Goal: Information Seeking & Learning: Compare options

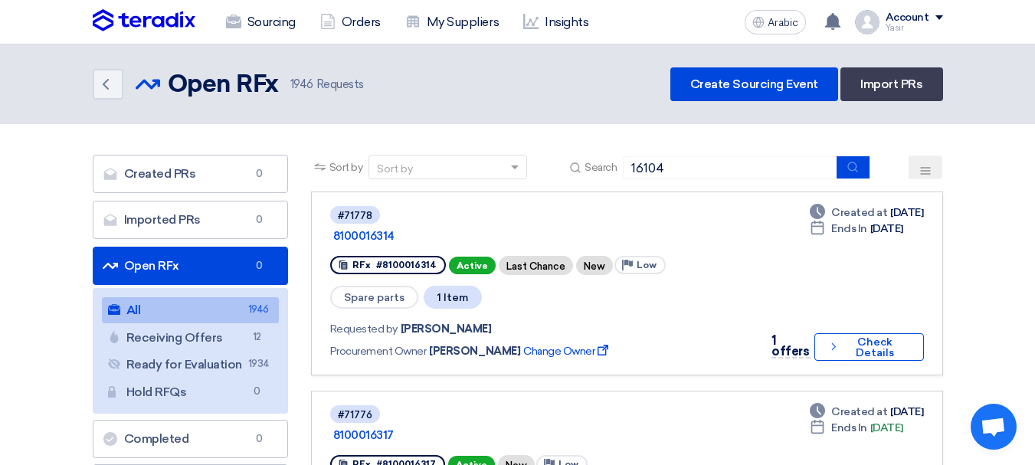
type input "16104"
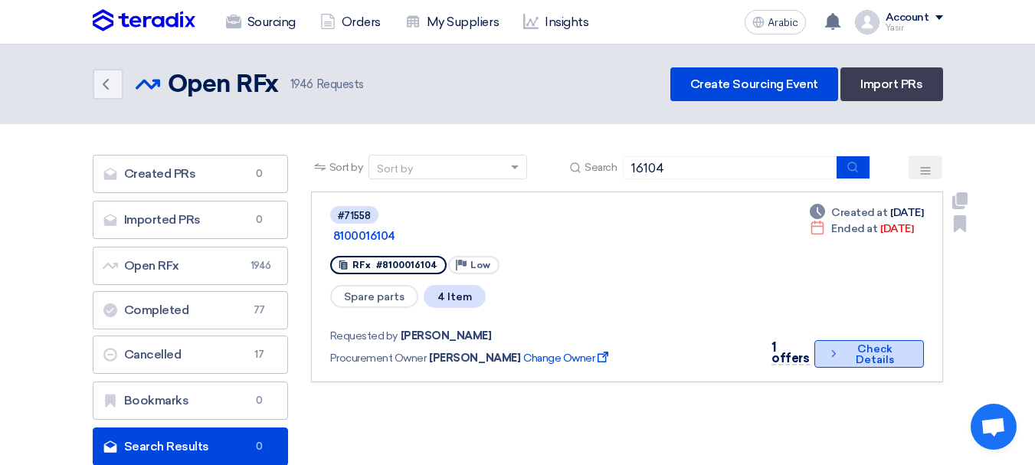
click at [861, 342] on font "Check Details" at bounding box center [875, 354] width 38 height 24
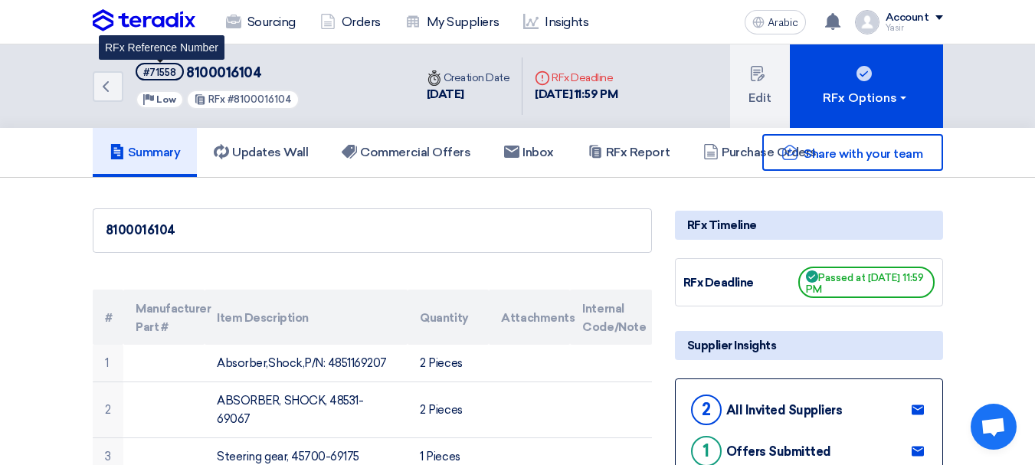
click at [159, 70] on font "#71558" at bounding box center [159, 72] width 33 height 11
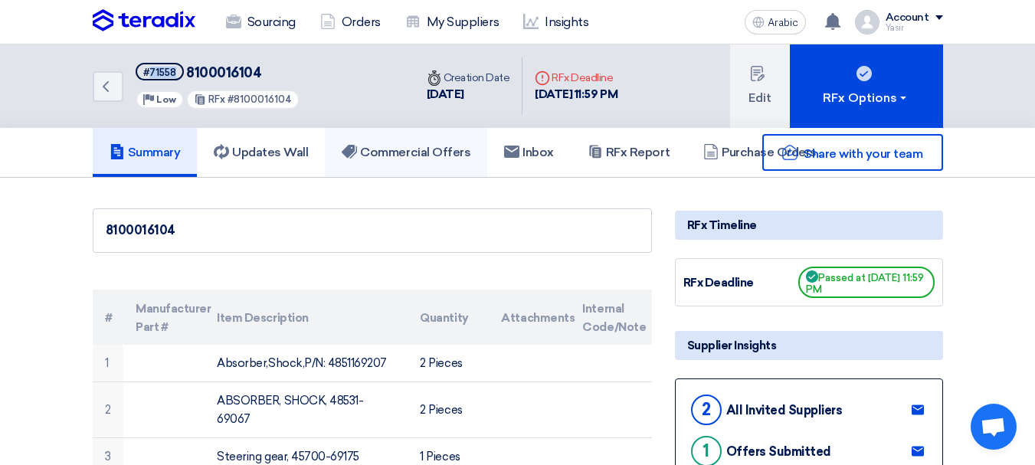
copy font "71558"
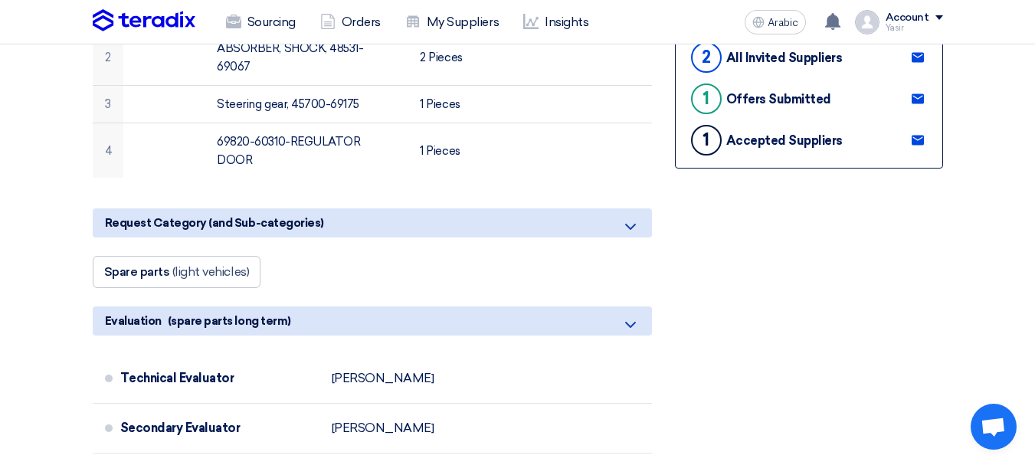
scroll to position [383, 0]
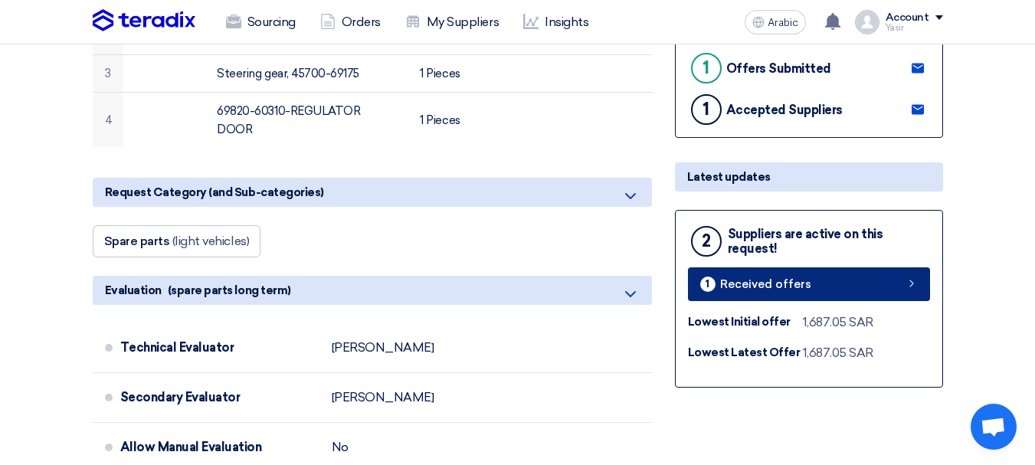
click at [850, 298] on link "1 Received offers" at bounding box center [809, 284] width 242 height 34
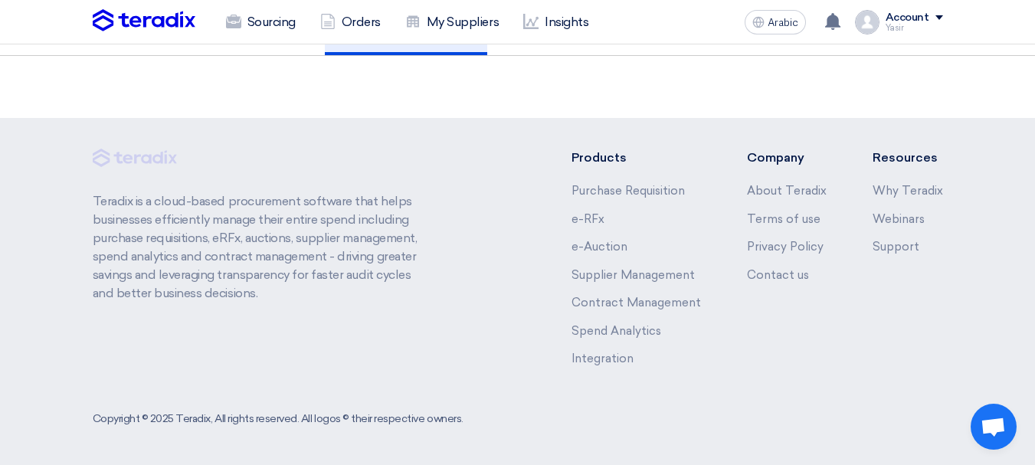
click at [849, 292] on div "Products Purchase Requisition e-RFx e-Auction Supplier Management Contract Mana…" at bounding box center [757, 264] width 371 height 230
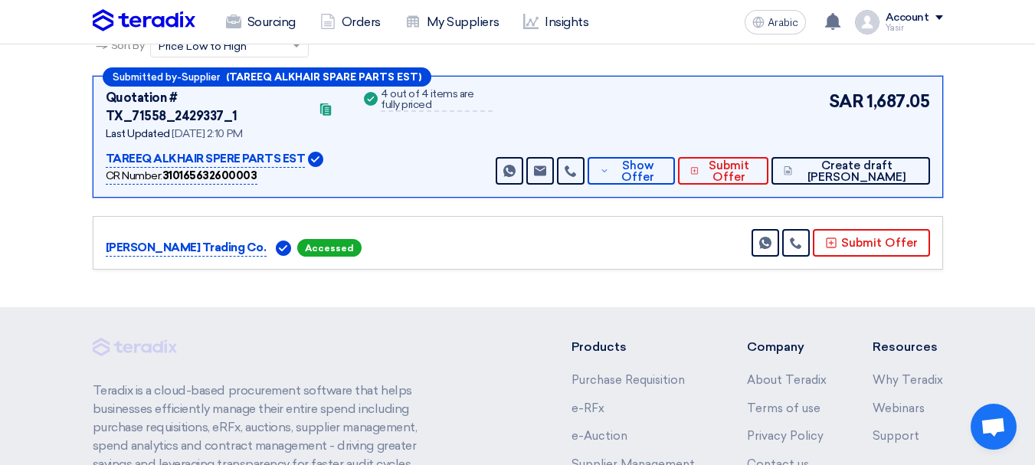
scroll to position [236, 0]
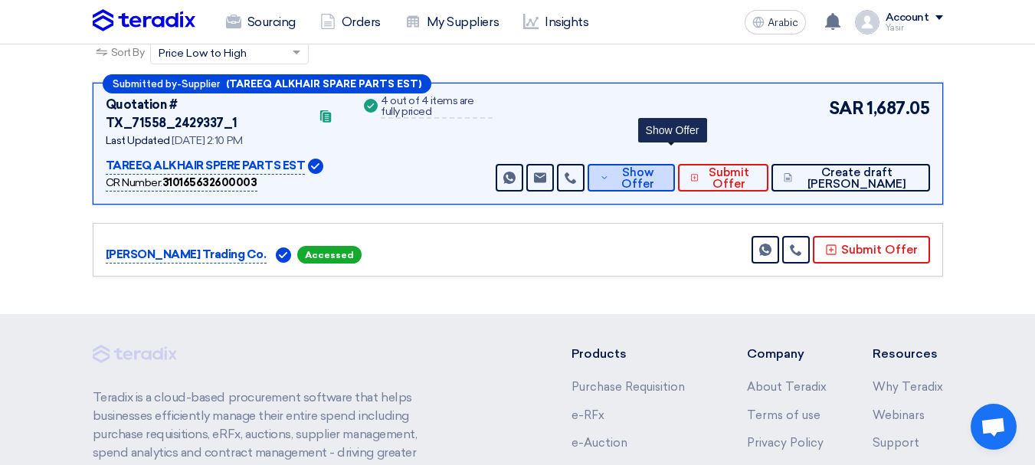
click at [654, 166] on font "Show Offer" at bounding box center [637, 178] width 33 height 25
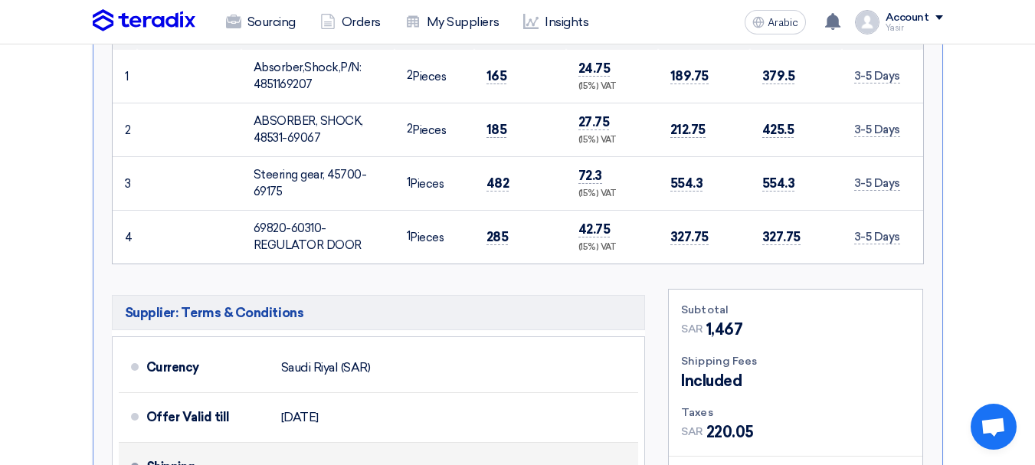
scroll to position [849, 0]
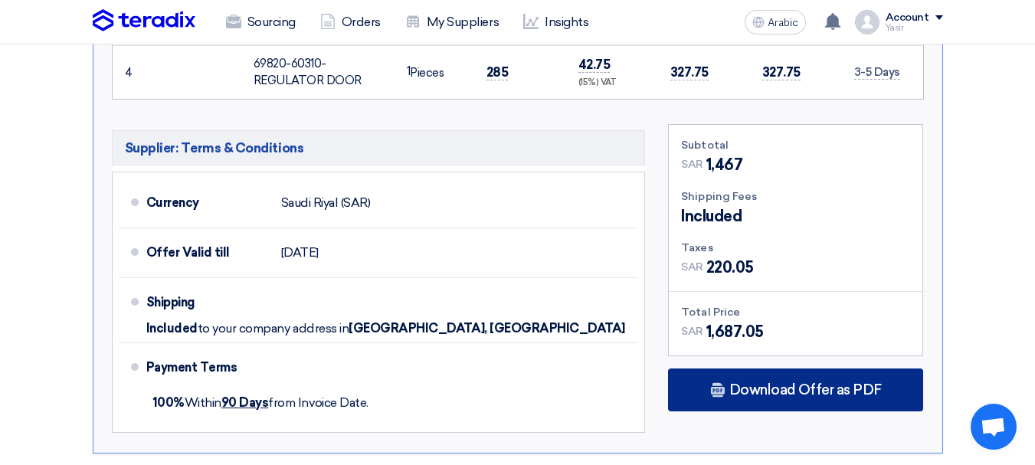
click at [782, 382] on font "Download Offer as PDF" at bounding box center [805, 390] width 152 height 17
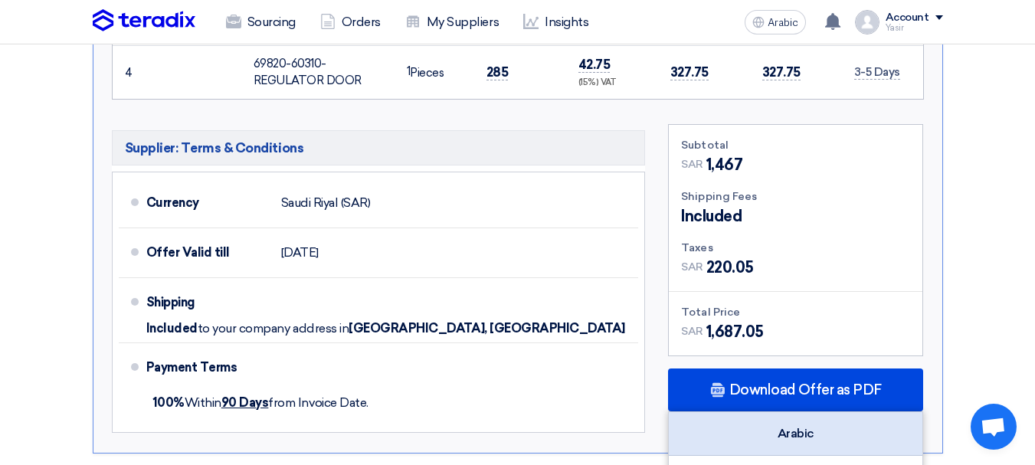
click at [791, 426] on font "Arabic" at bounding box center [796, 433] width 37 height 15
click at [807, 426] on font "Arabic" at bounding box center [796, 433] width 37 height 15
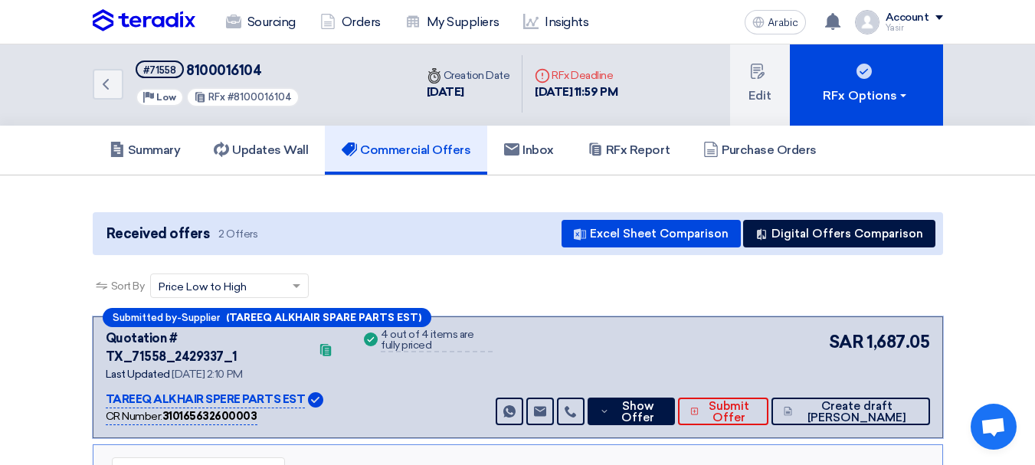
scroll to position [0, 0]
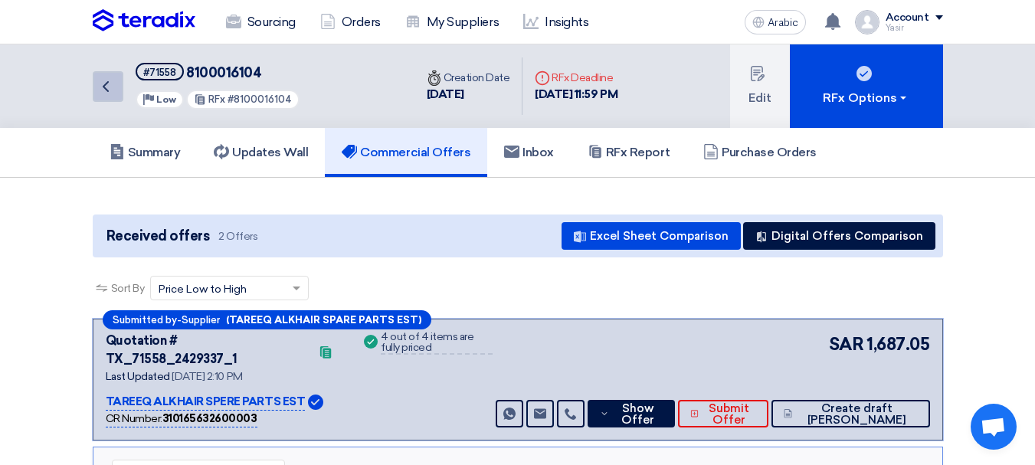
click at [115, 83] on link "Back" at bounding box center [108, 86] width 31 height 31
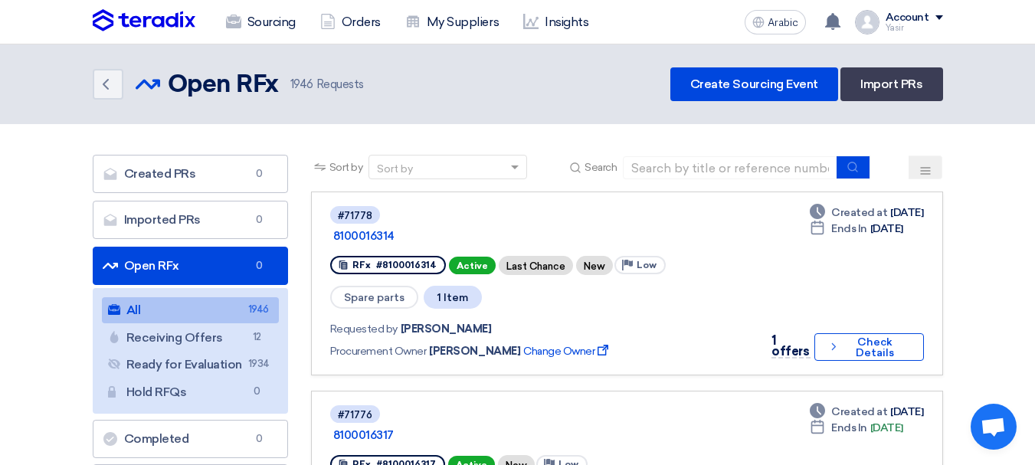
click at [664, 188] on div "Sort by Sort by Search" at bounding box center [627, 173] width 632 height 37
click at [688, 177] on input at bounding box center [730, 167] width 215 height 23
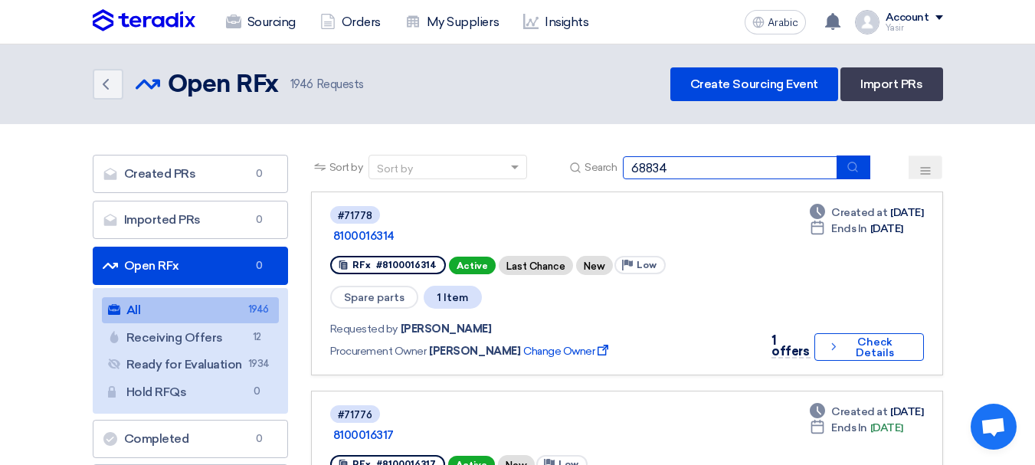
type input "68834"
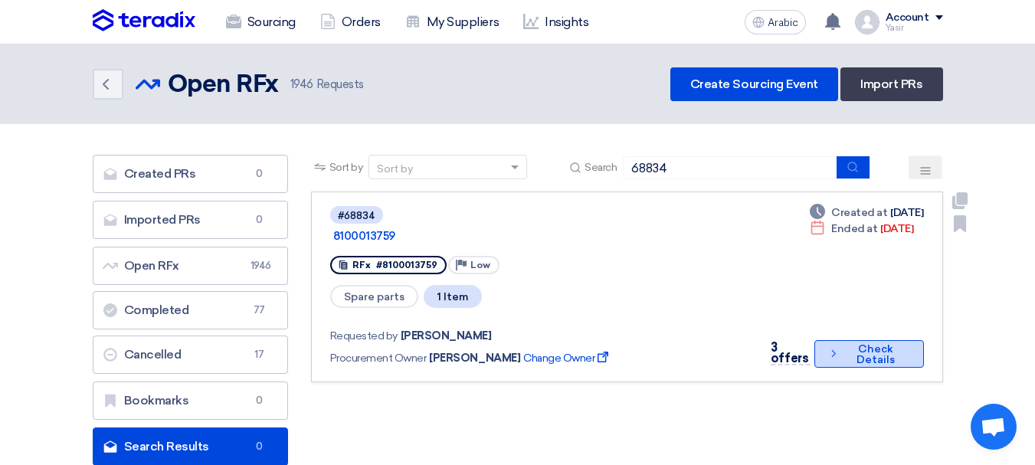
click at [855, 344] on font "Check Details" at bounding box center [876, 354] width 64 height 21
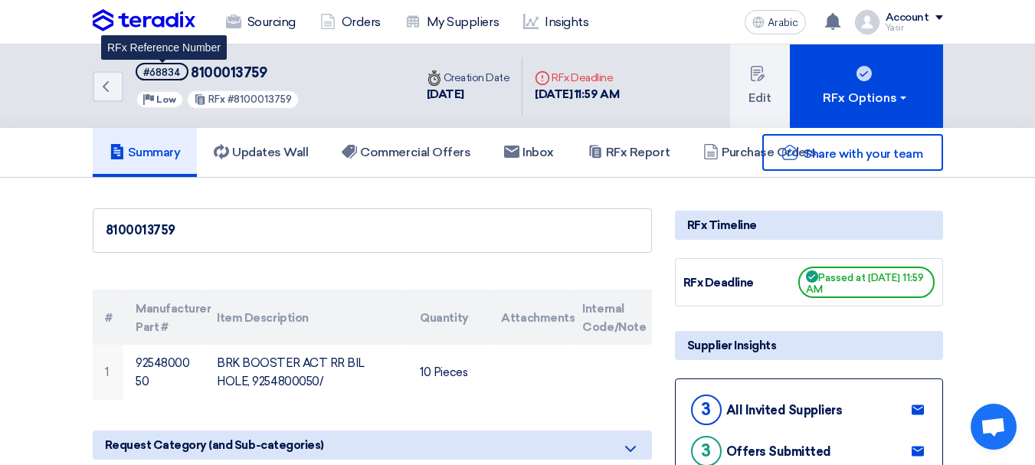
click at [168, 74] on font "#68834" at bounding box center [162, 72] width 38 height 11
copy font "68834"
click at [163, 71] on font "#68834" at bounding box center [162, 72] width 38 height 11
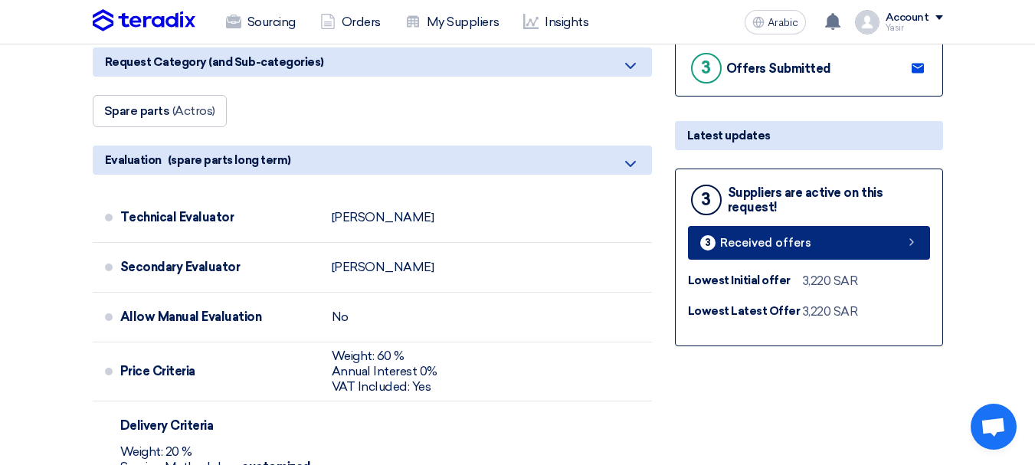
click at [814, 244] on link "3 Received offers" at bounding box center [809, 243] width 242 height 34
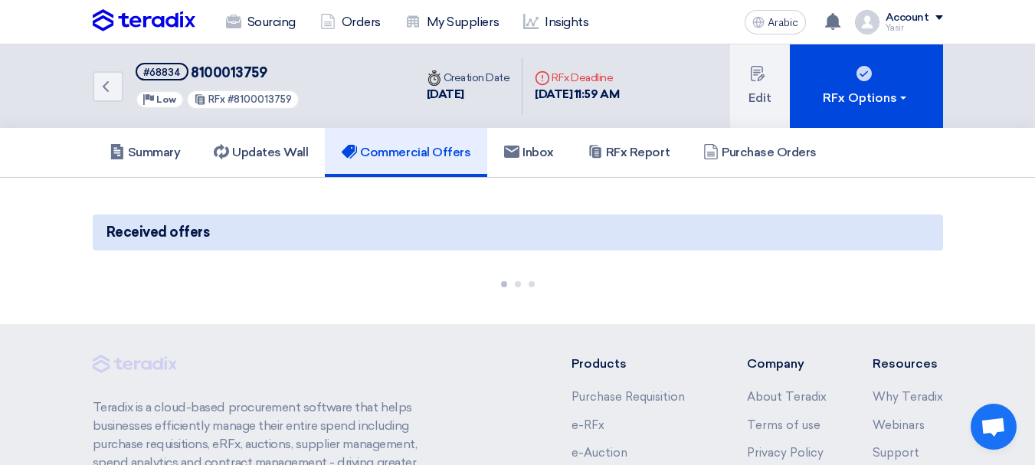
click at [230, 75] on font "8100013759" at bounding box center [229, 72] width 76 height 17
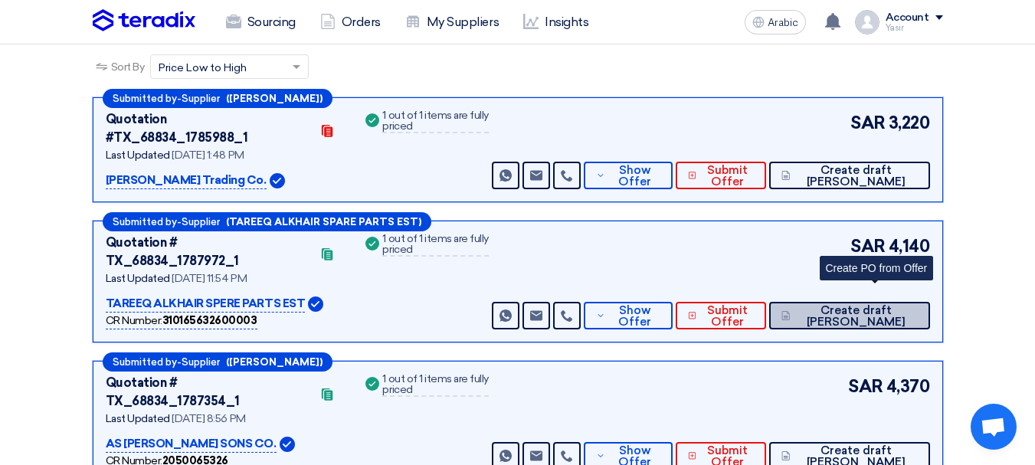
scroll to position [230, 0]
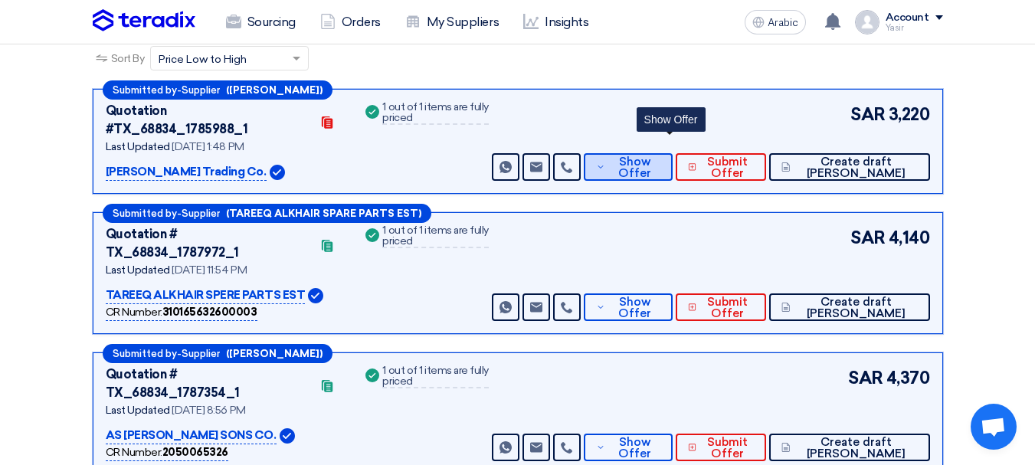
click at [672, 162] on button "Show Offer" at bounding box center [628, 167] width 88 height 28
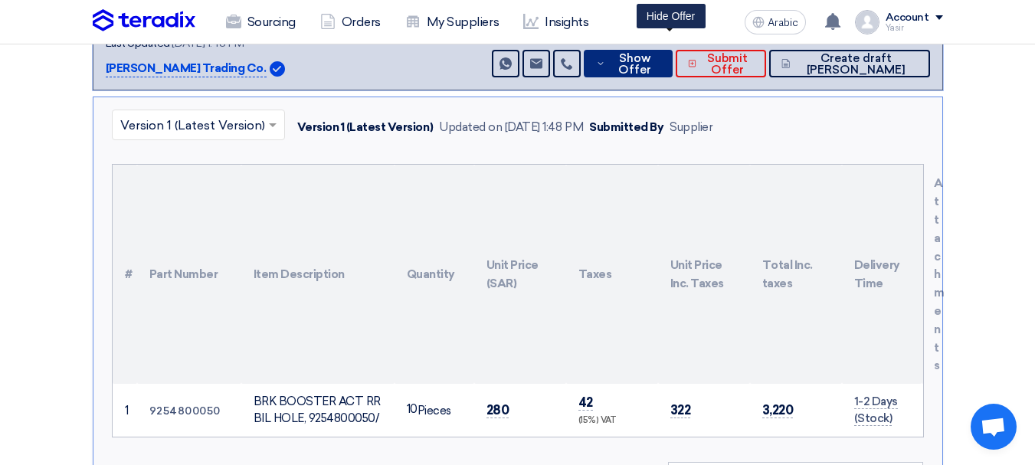
scroll to position [0, 0]
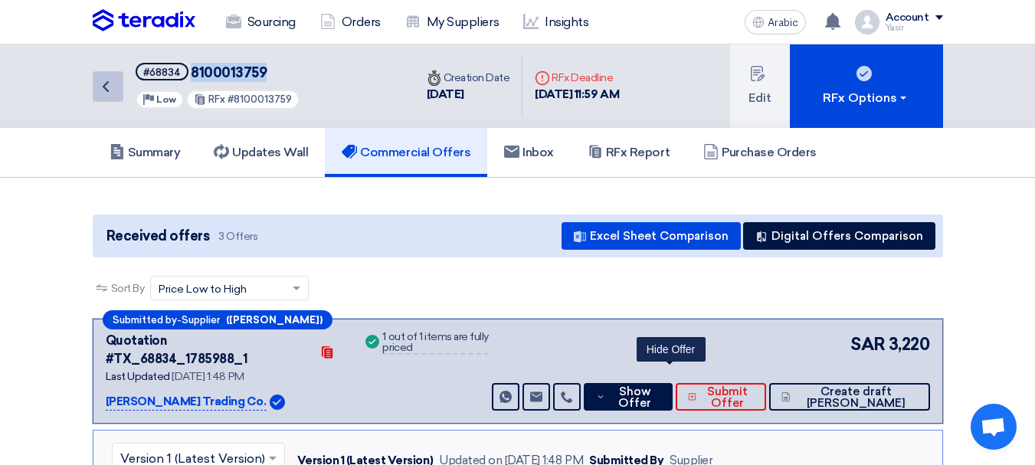
click at [105, 97] on link "Back" at bounding box center [108, 86] width 31 height 31
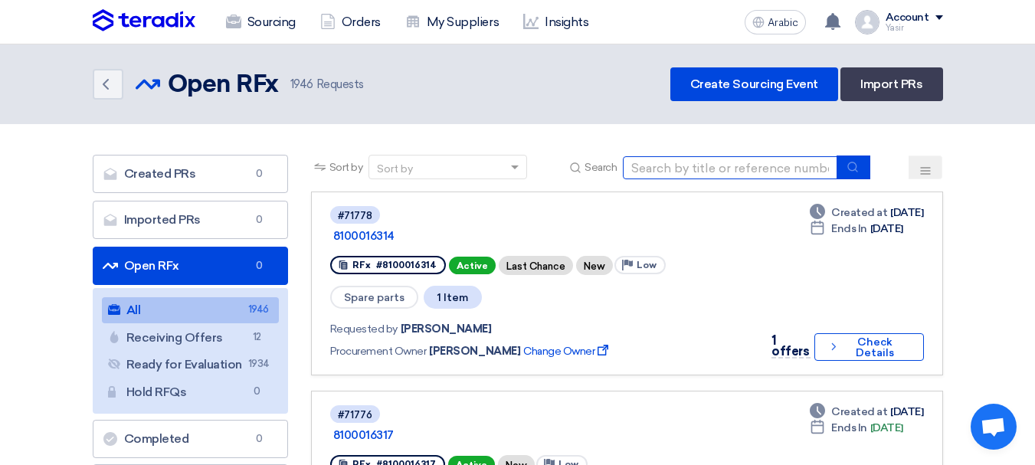
click at [791, 172] on input at bounding box center [730, 167] width 215 height 23
click at [789, 169] on input at bounding box center [730, 167] width 215 height 23
click at [737, 173] on input at bounding box center [730, 167] width 215 height 23
paste input "68834"
type input "68834"
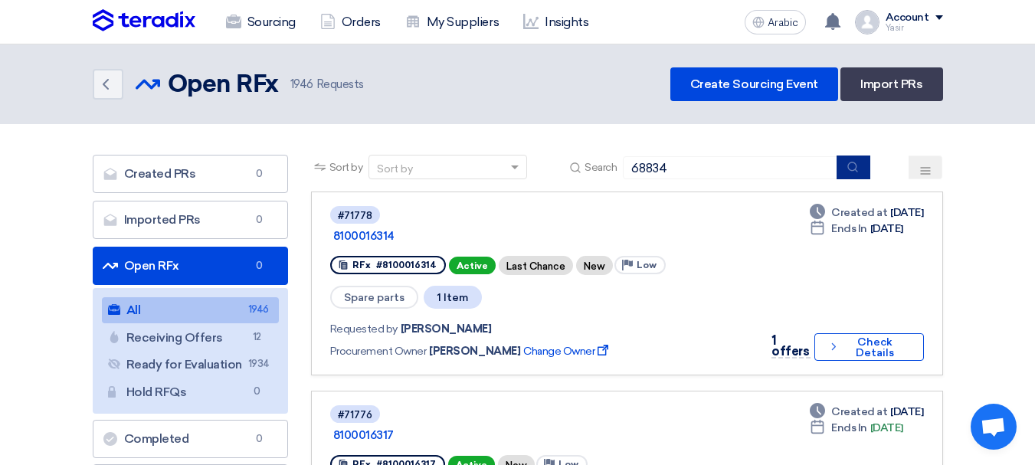
click at [855, 166] on icon "submit" at bounding box center [853, 167] width 12 height 12
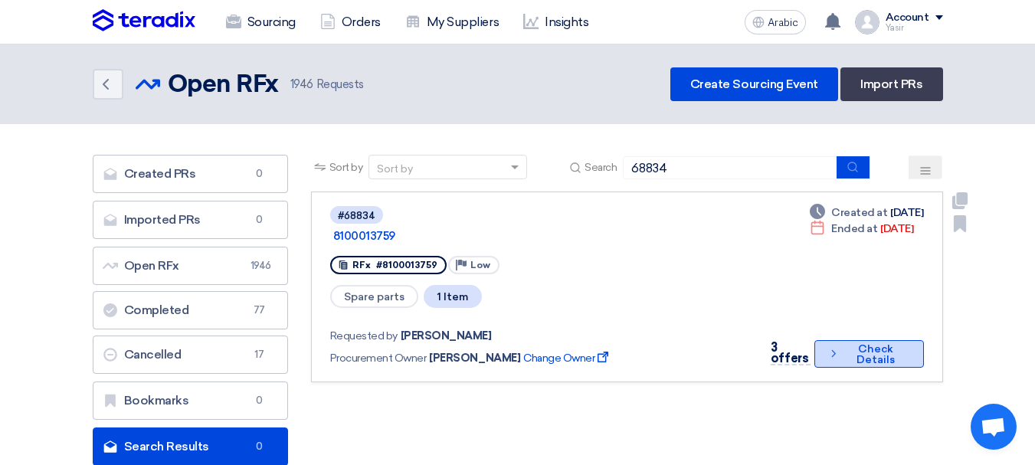
click at [858, 342] on font "Check Details" at bounding box center [876, 354] width 38 height 24
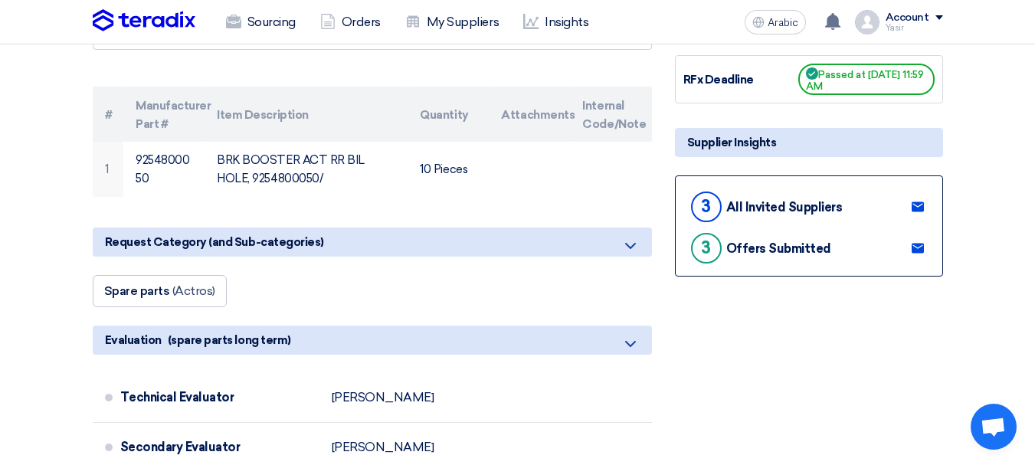
scroll to position [306, 0]
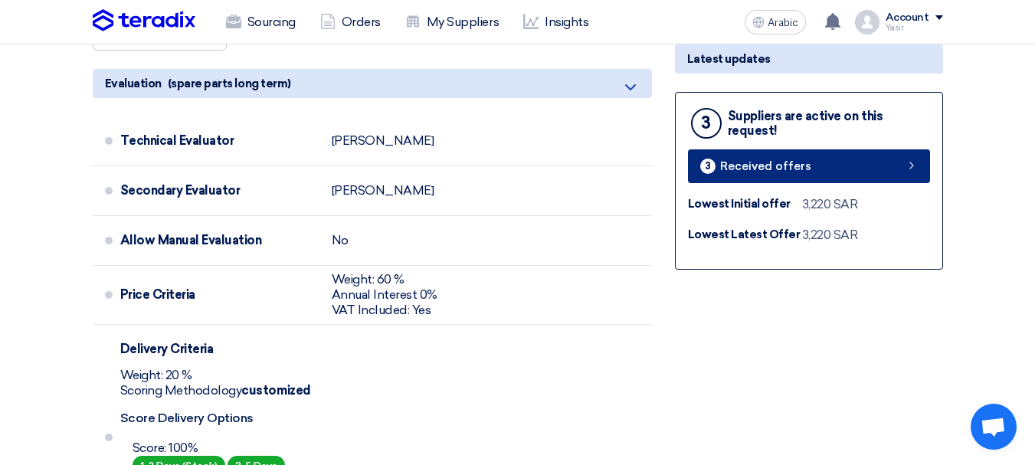
click at [821, 182] on link "3 Received offers" at bounding box center [809, 166] width 242 height 34
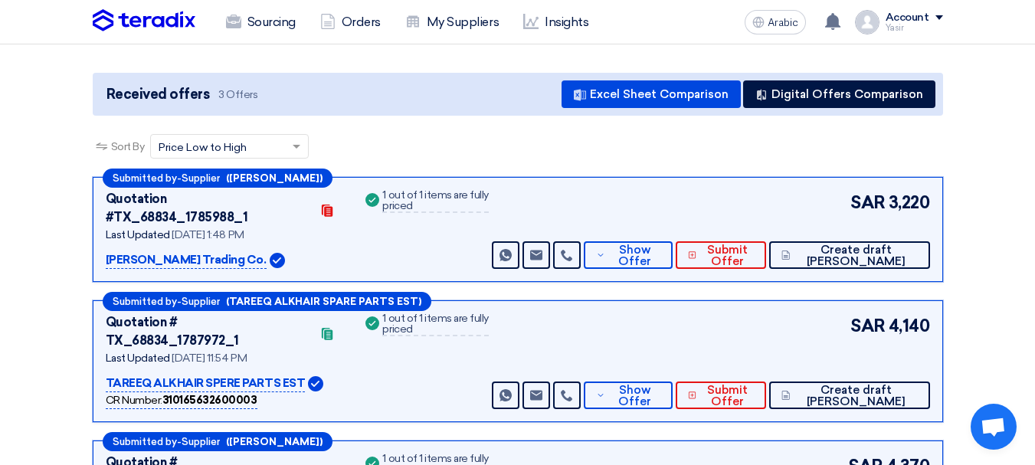
scroll to position [230, 0]
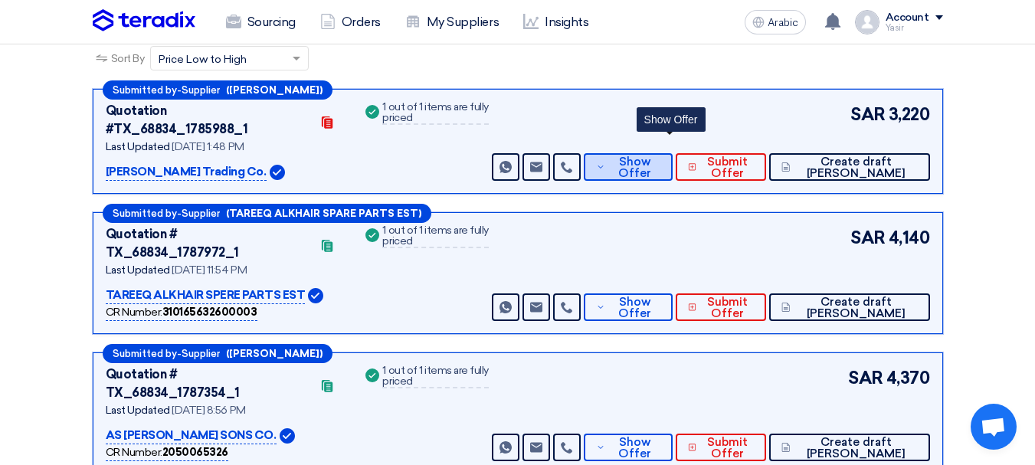
click at [654, 156] on span "Show Offer" at bounding box center [634, 167] width 51 height 23
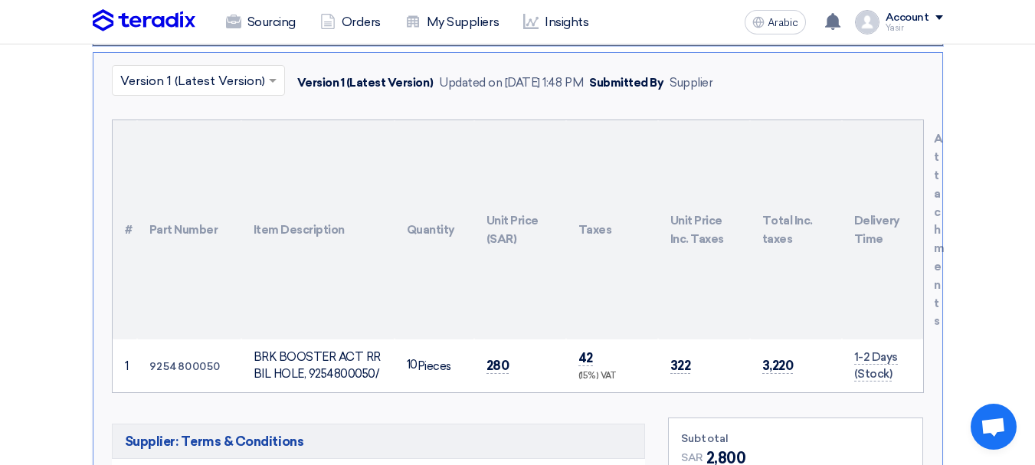
scroll to position [460, 0]
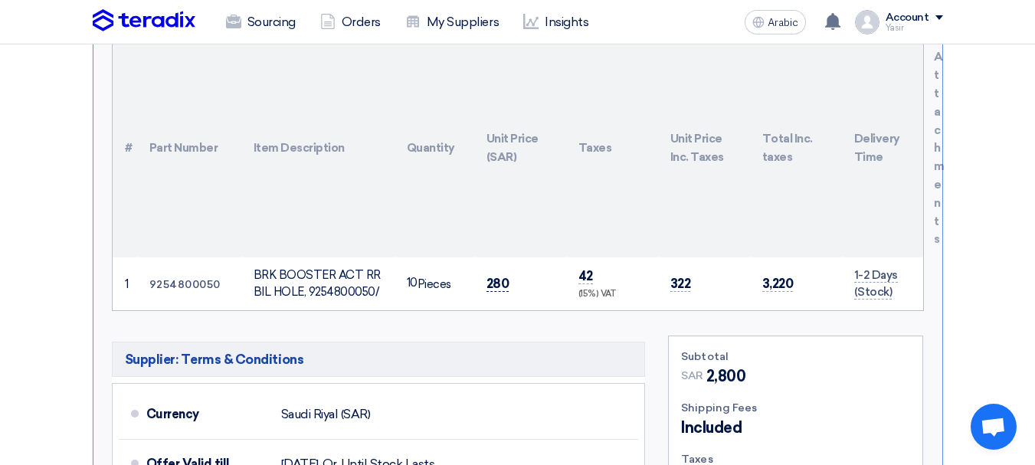
click at [506, 276] on font "280" at bounding box center [498, 283] width 23 height 15
click at [490, 276] on font "280" at bounding box center [498, 283] width 23 height 15
click at [508, 276] on font "280" at bounding box center [498, 283] width 23 height 15
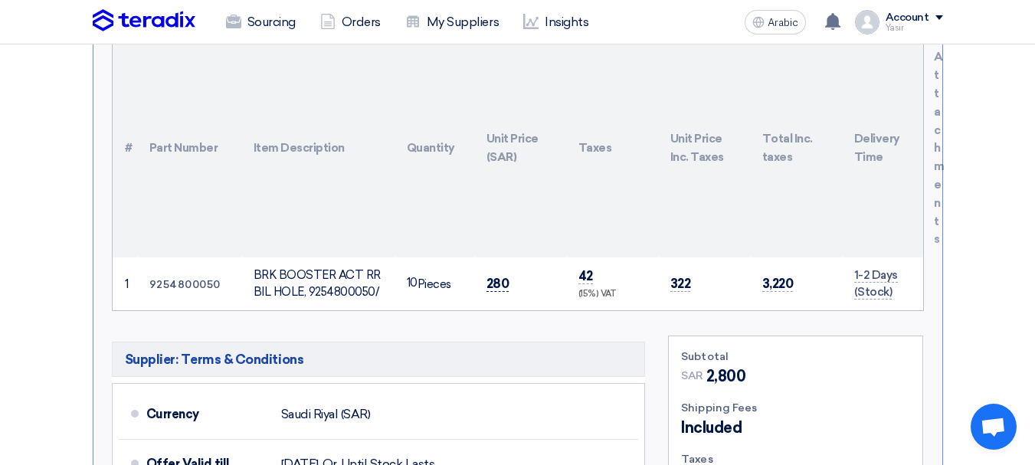
click at [500, 276] on font "280" at bounding box center [498, 283] width 23 height 15
click at [315, 273] on font "BRK BOOSTER ACT RR BIL HOLE, 9254800050/" at bounding box center [317, 283] width 127 height 31
click at [489, 276] on font "280" at bounding box center [498, 283] width 23 height 15
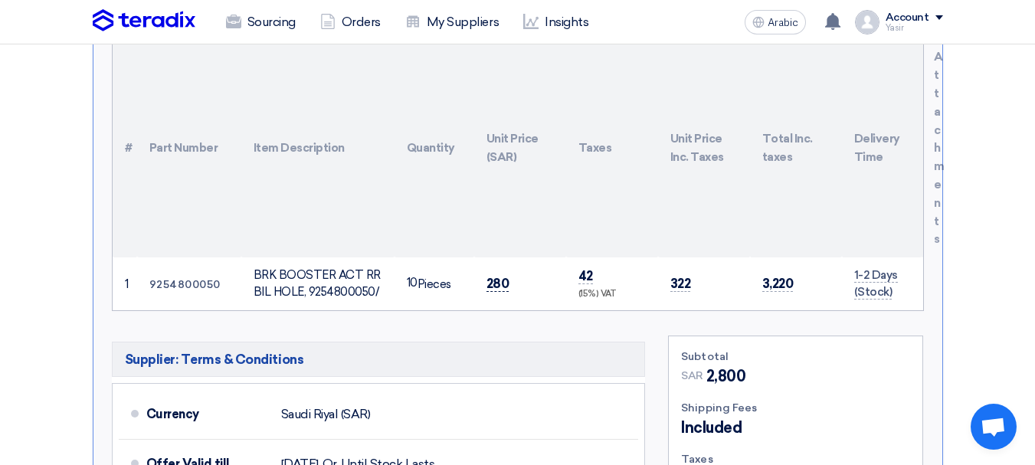
click at [489, 276] on font "280" at bounding box center [498, 283] width 23 height 15
click at [502, 276] on font "280" at bounding box center [498, 283] width 23 height 15
click at [504, 276] on font "280" at bounding box center [498, 283] width 23 height 15
click at [505, 276] on font "280" at bounding box center [498, 283] width 23 height 15
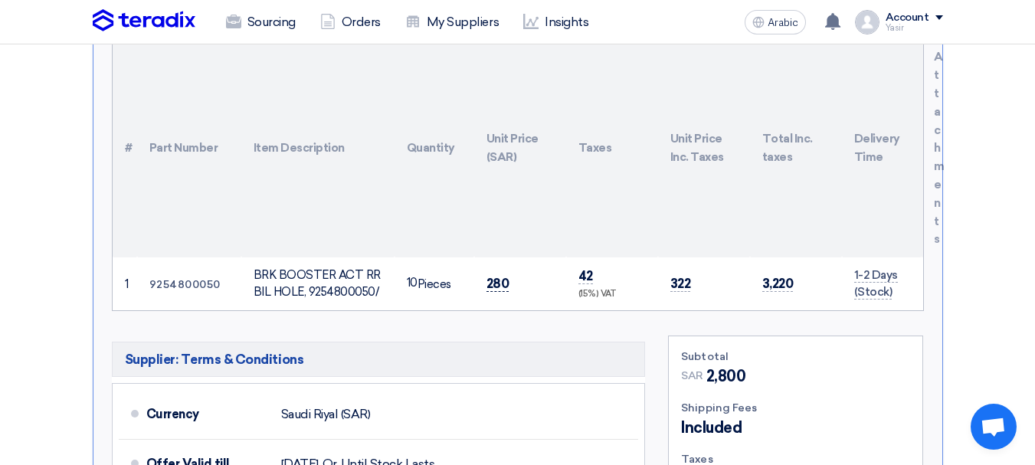
click at [497, 276] on font "280" at bounding box center [498, 283] width 23 height 15
click at [338, 267] on div "BRK BOOSTER ACT RR BIL HOLE, 9254800050/" at bounding box center [318, 284] width 129 height 34
drag, startPoint x: 338, startPoint y: 264, endPoint x: 454, endPoint y: 274, distance: 116.1
click at [339, 267] on div "BRK BOOSTER ACT RR BIL HOLE, 9254800050/" at bounding box center [318, 284] width 129 height 34
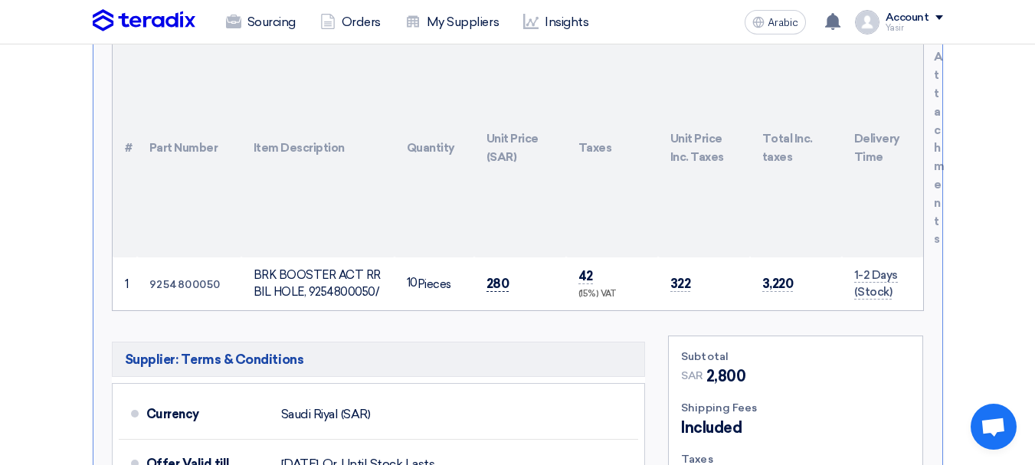
click at [487, 276] on font "280" at bounding box center [498, 283] width 23 height 15
click at [499, 276] on font "280" at bounding box center [498, 283] width 23 height 15
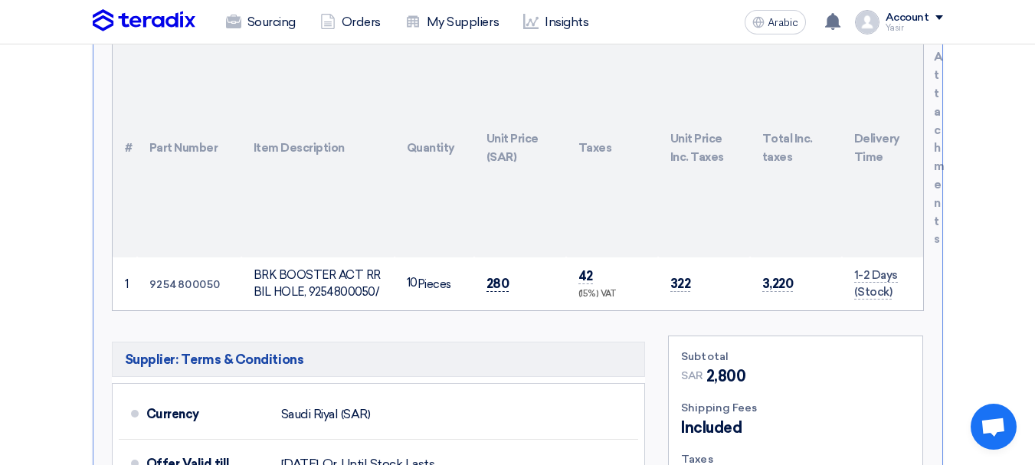
click at [499, 276] on font "280" at bounding box center [498, 283] width 23 height 15
click at [497, 276] on font "280" at bounding box center [498, 283] width 23 height 15
click at [492, 276] on font "280" at bounding box center [498, 283] width 23 height 15
drag, startPoint x: 492, startPoint y: 262, endPoint x: 500, endPoint y: 264, distance: 8.7
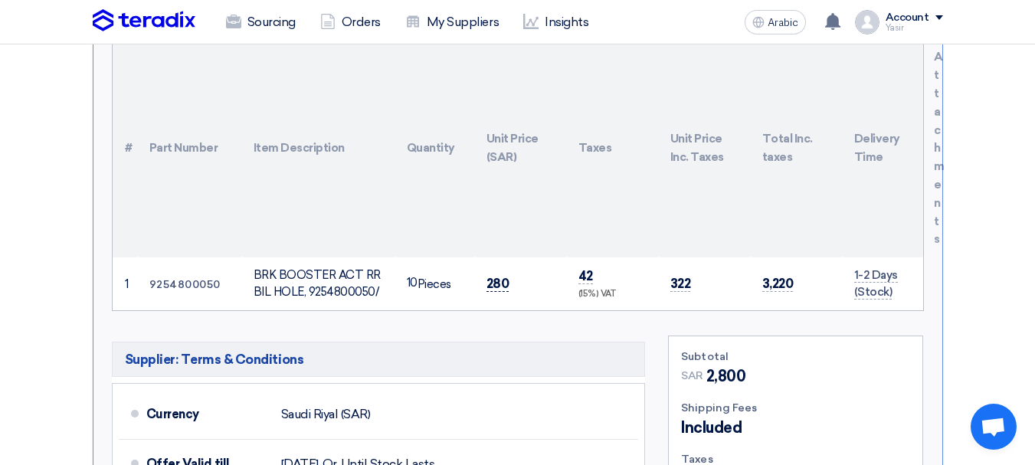
click at [492, 276] on font "280" at bounding box center [498, 283] width 23 height 15
click at [496, 276] on span "280" at bounding box center [498, 284] width 23 height 16
click at [498, 276] on font "280" at bounding box center [498, 283] width 23 height 15
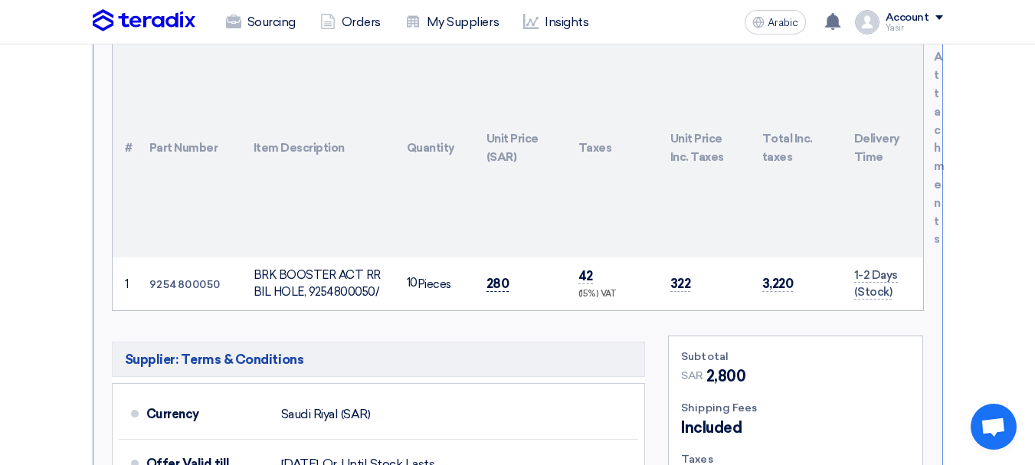
click at [493, 276] on font "280" at bounding box center [498, 283] width 23 height 15
click at [495, 276] on font "280" at bounding box center [498, 283] width 23 height 15
click at [487, 276] on font "280" at bounding box center [498, 283] width 23 height 15
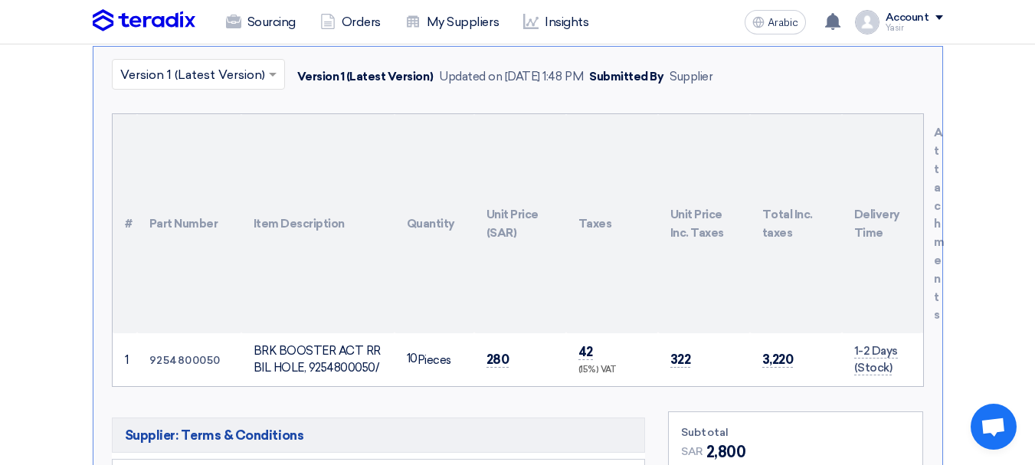
scroll to position [536, 0]
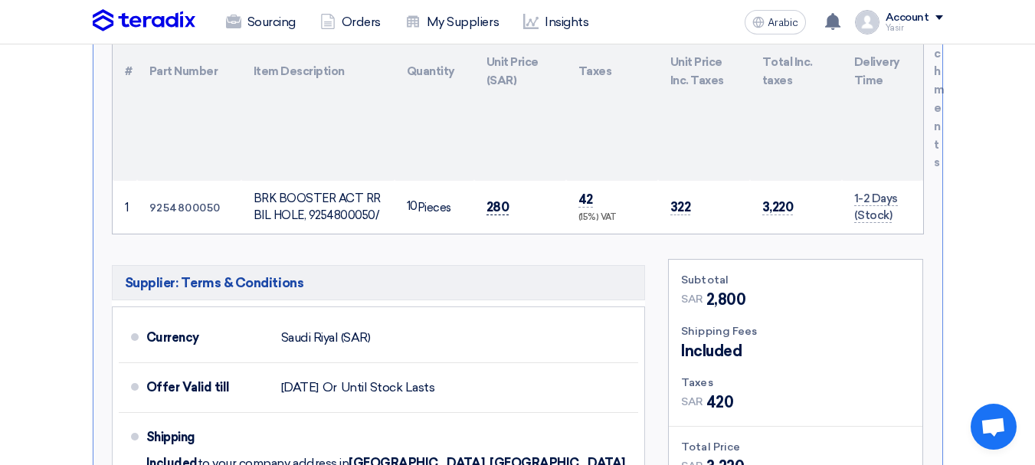
click at [506, 199] on font "280" at bounding box center [498, 206] width 23 height 15
click at [495, 199] on font "280" at bounding box center [498, 206] width 23 height 15
click at [496, 199] on font "280" at bounding box center [498, 206] width 23 height 15
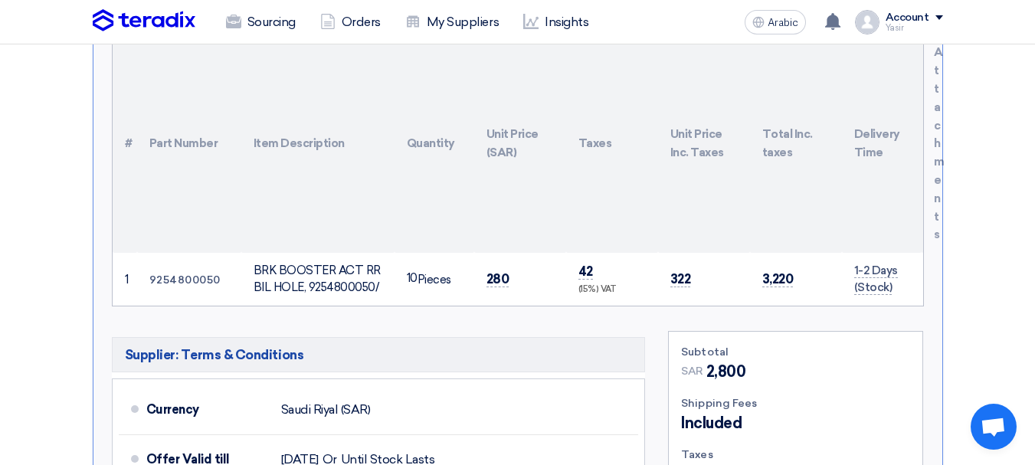
scroll to position [306, 0]
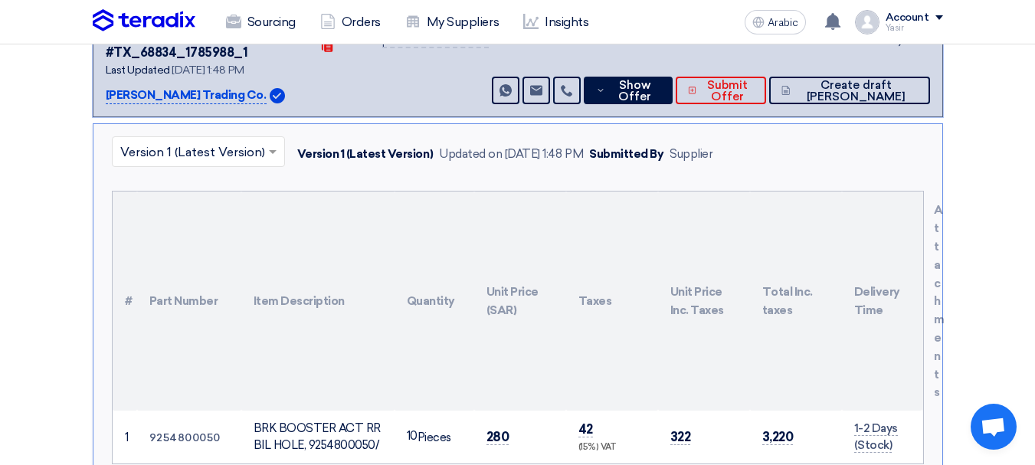
drag, startPoint x: 602, startPoint y: 234, endPoint x: 599, endPoint y: 244, distance: 11.2
click at [602, 234] on th "Taxes" at bounding box center [612, 301] width 92 height 219
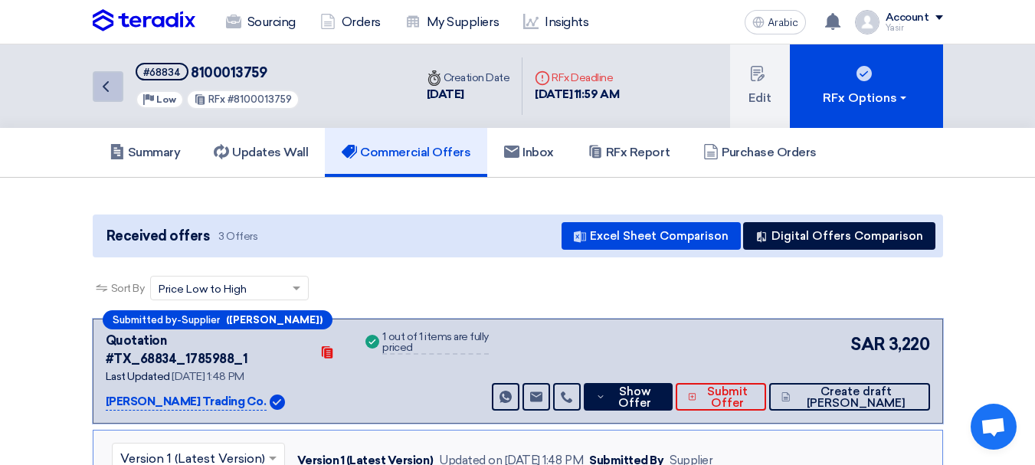
click at [120, 96] on link "Back" at bounding box center [108, 86] width 31 height 31
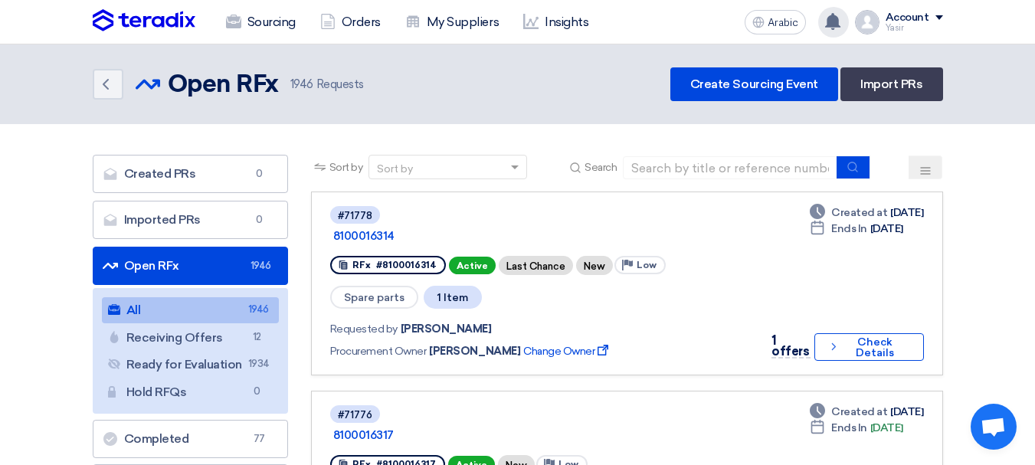
click at [832, 19] on use at bounding box center [832, 21] width 15 height 17
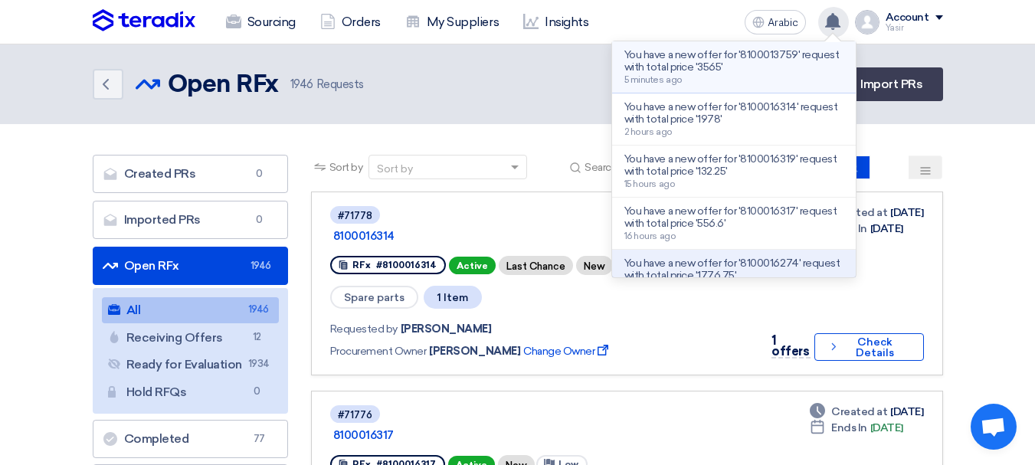
click at [742, 74] on div "You have a new offer for '8100013759' request with total price '3565' 5 minutes…" at bounding box center [733, 67] width 219 height 36
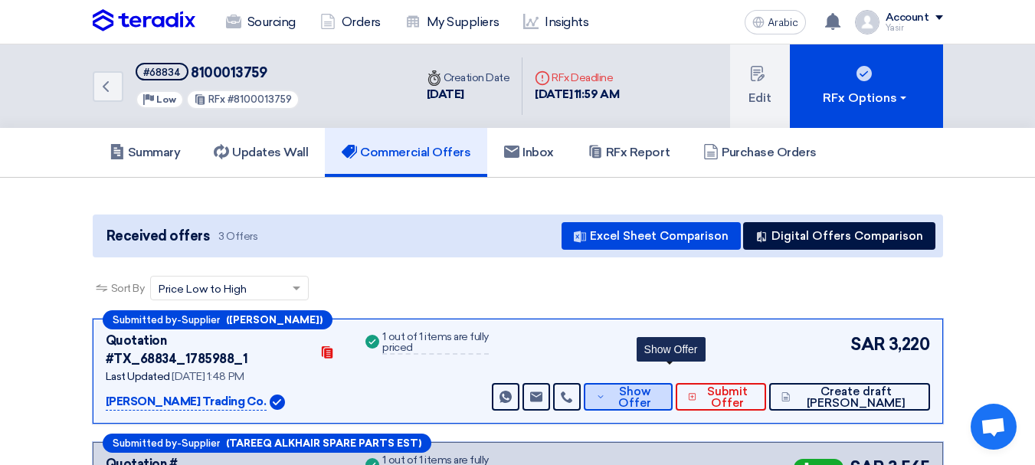
click at [658, 386] on span "Show Offer" at bounding box center [634, 397] width 51 height 23
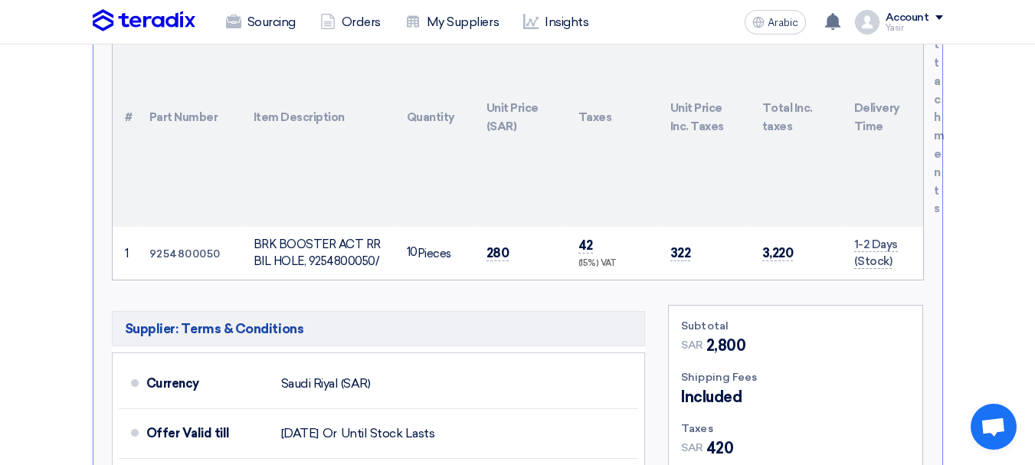
scroll to position [536, 0]
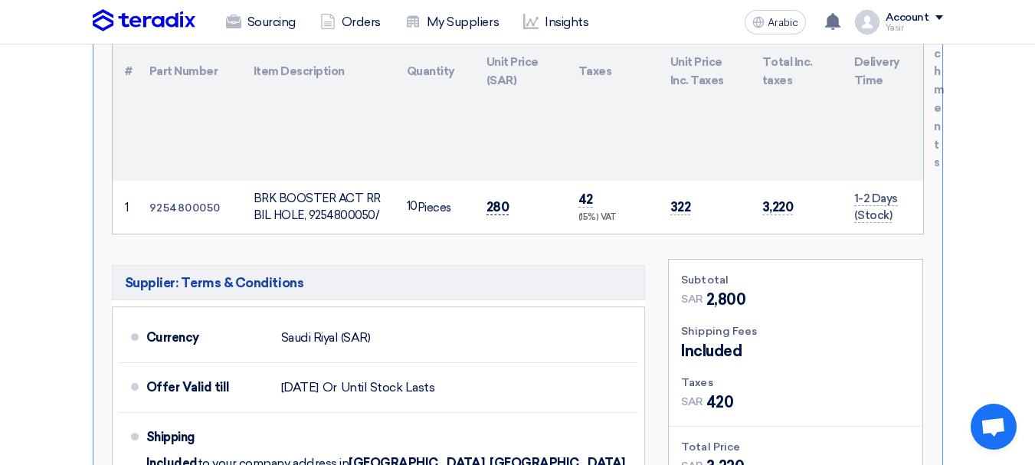
click at [506, 199] on font "280" at bounding box center [498, 206] width 23 height 15
click at [500, 199] on font "280" at bounding box center [498, 206] width 23 height 15
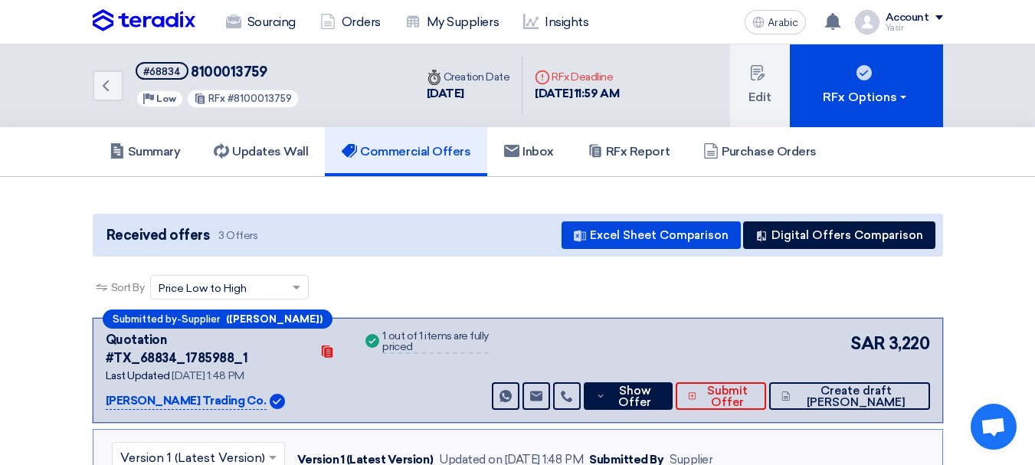
scroll to position [0, 0]
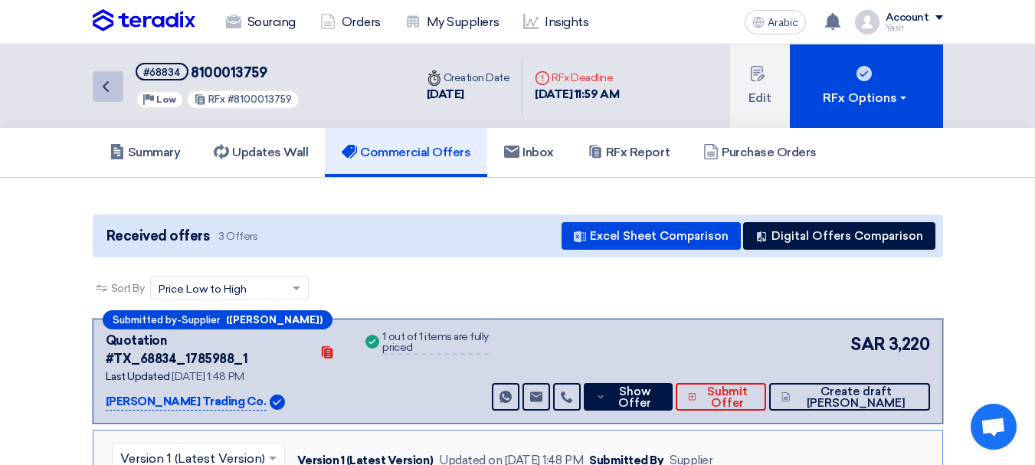
click at [101, 85] on icon "Back" at bounding box center [106, 86] width 18 height 18
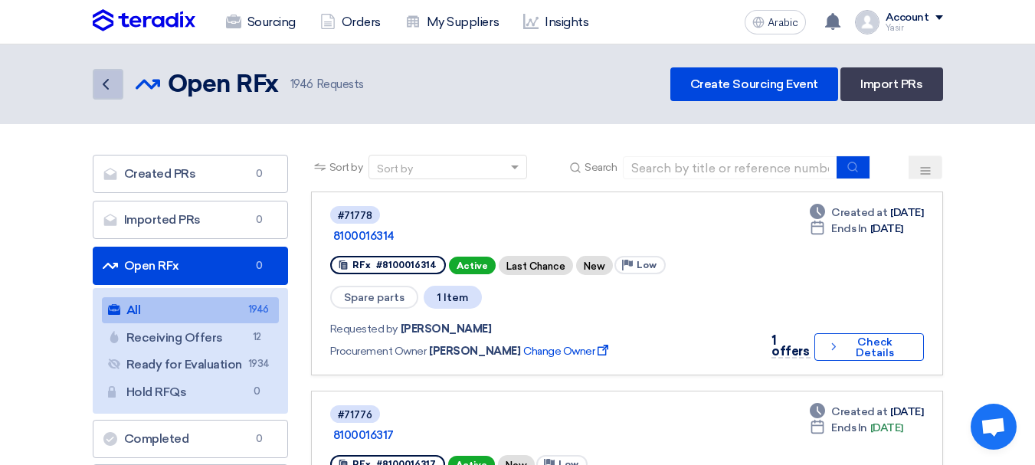
click at [105, 89] on icon "Back" at bounding box center [106, 84] width 18 height 18
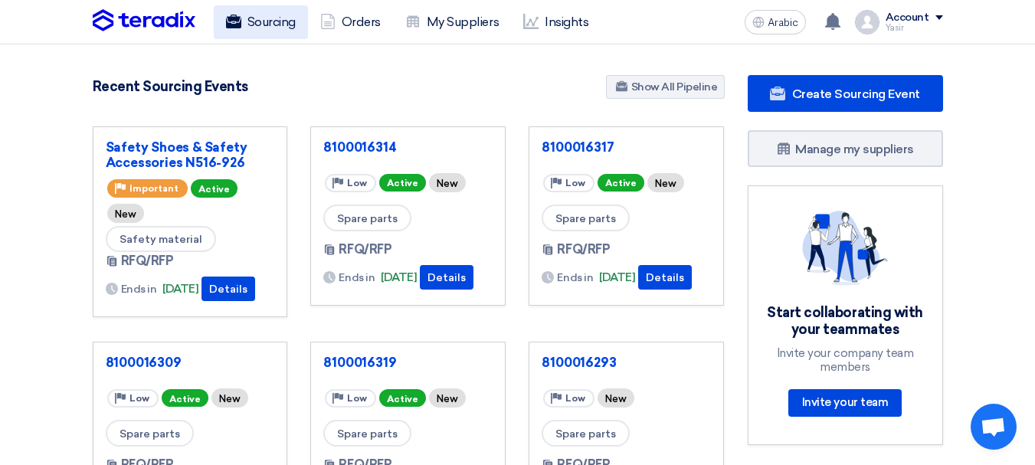
click at [257, 20] on font "Sourcing" at bounding box center [271, 22] width 48 height 15
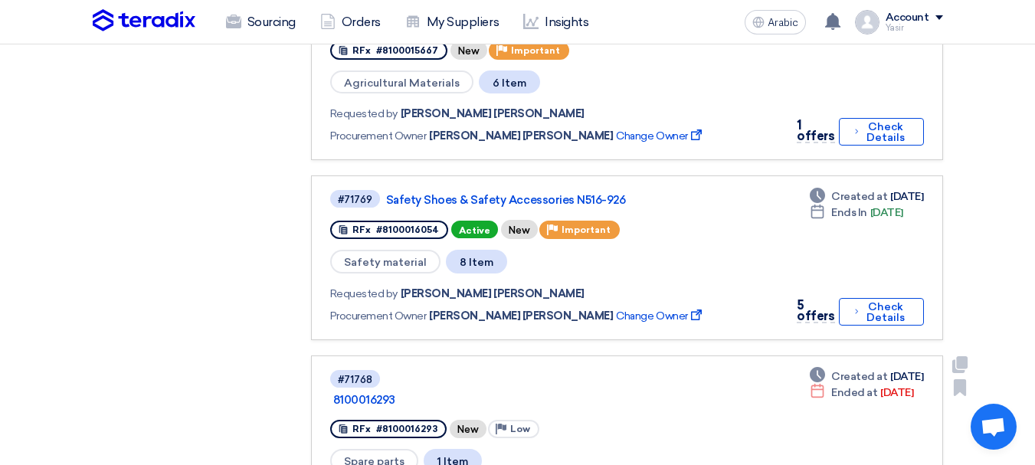
scroll to position [766, 0]
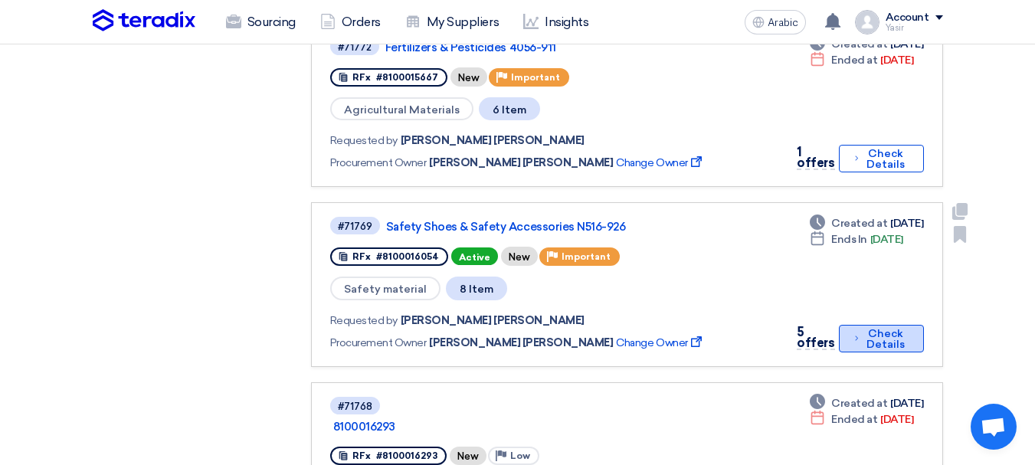
click at [879, 327] on font "Check Details" at bounding box center [886, 339] width 38 height 24
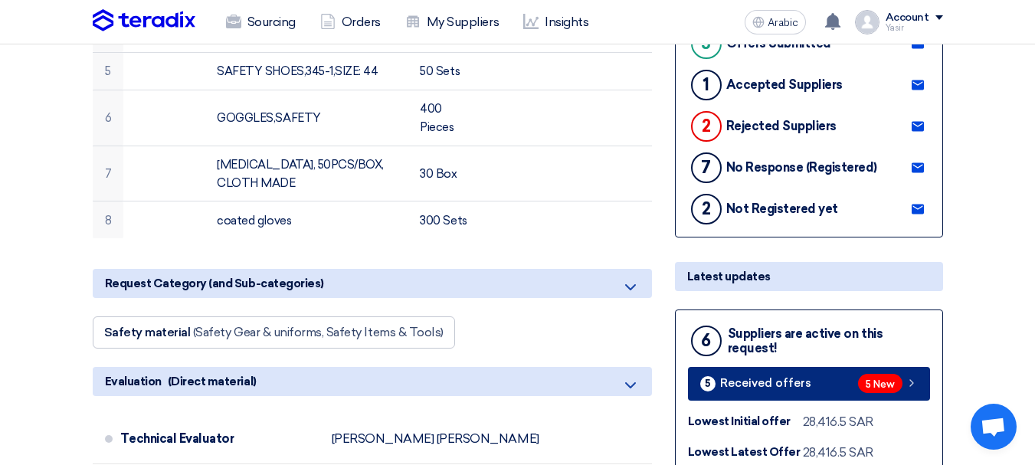
click at [824, 391] on link "5 Received offers 5 New" at bounding box center [809, 384] width 242 height 34
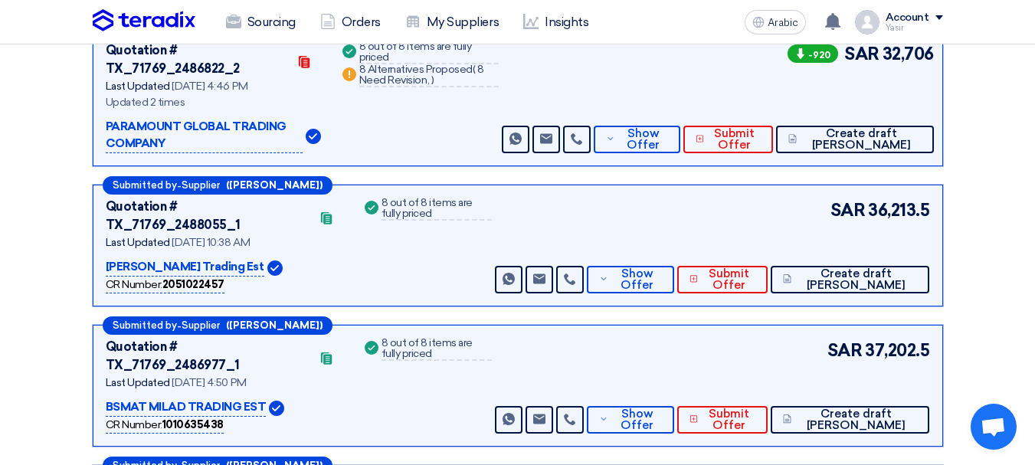
scroll to position [542, 0]
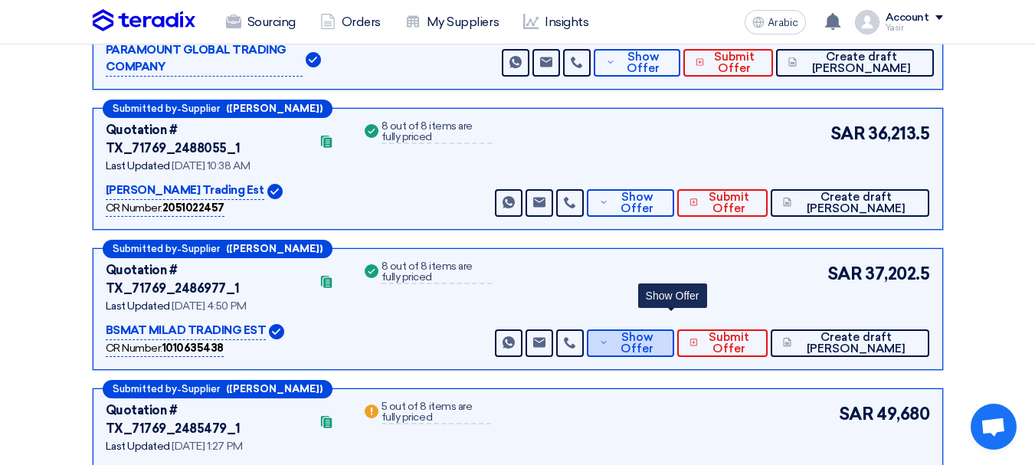
click at [654, 330] on font "Show Offer" at bounding box center [637, 342] width 33 height 25
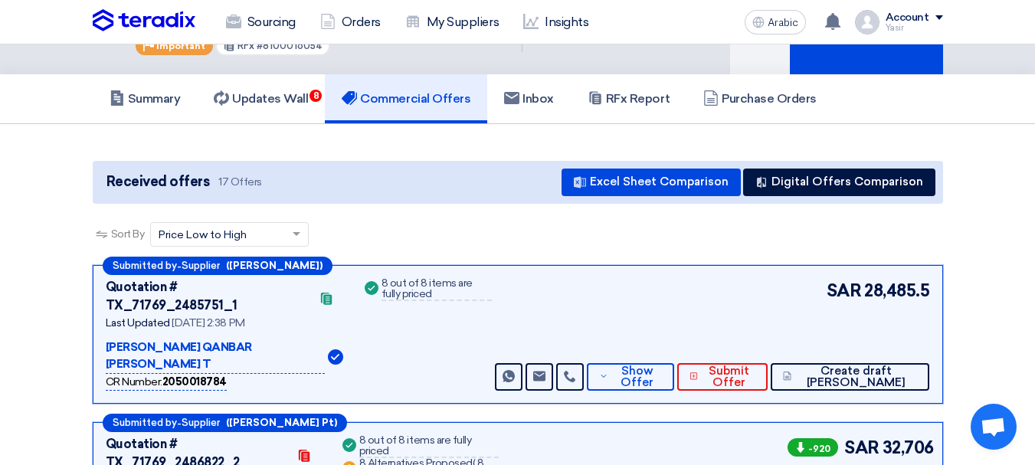
scroll to position [0, 0]
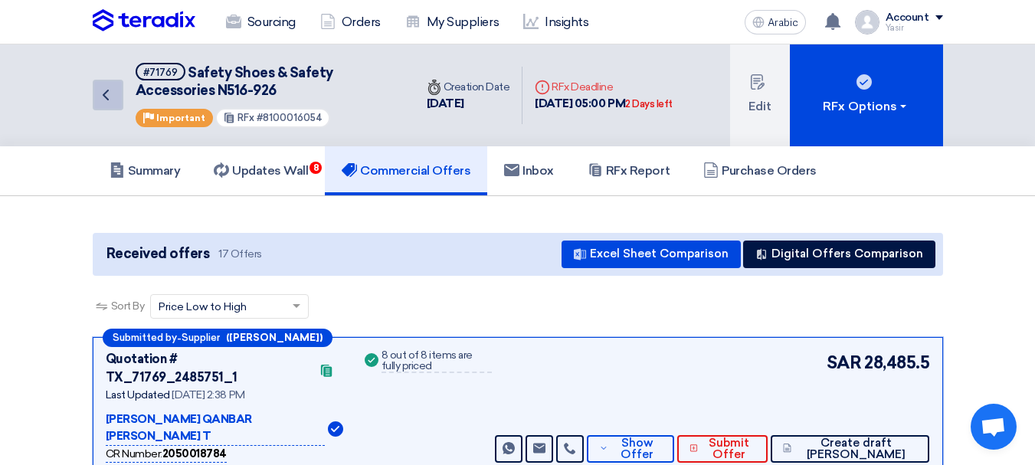
click at [108, 101] on icon "Back" at bounding box center [106, 95] width 18 height 18
